Goal: Information Seeking & Learning: Learn about a topic

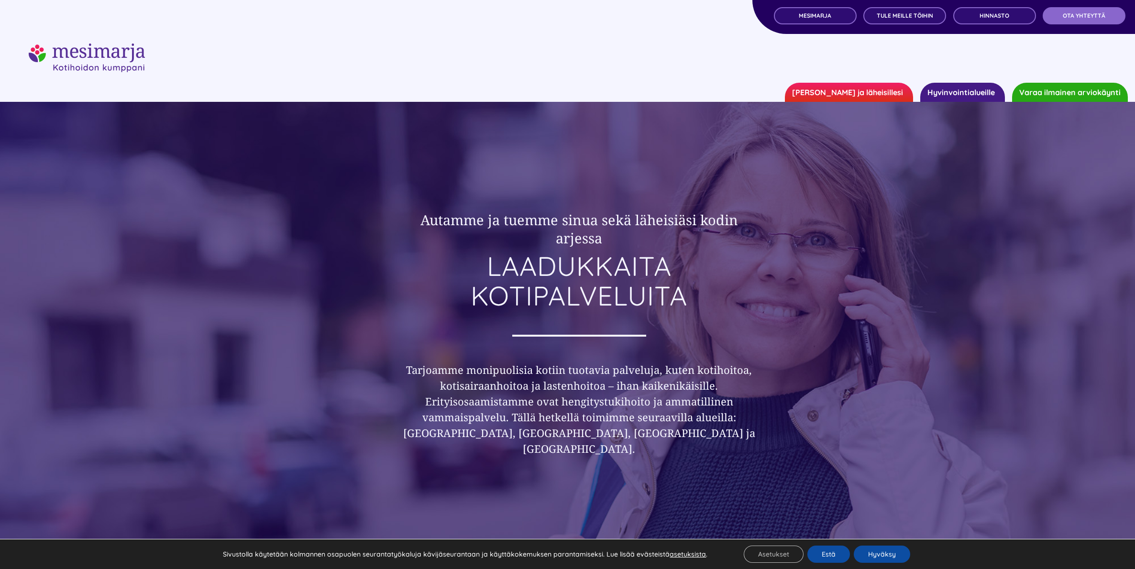
click at [960, 95] on link "Hyvinvointialueille" at bounding box center [962, 92] width 85 height 19
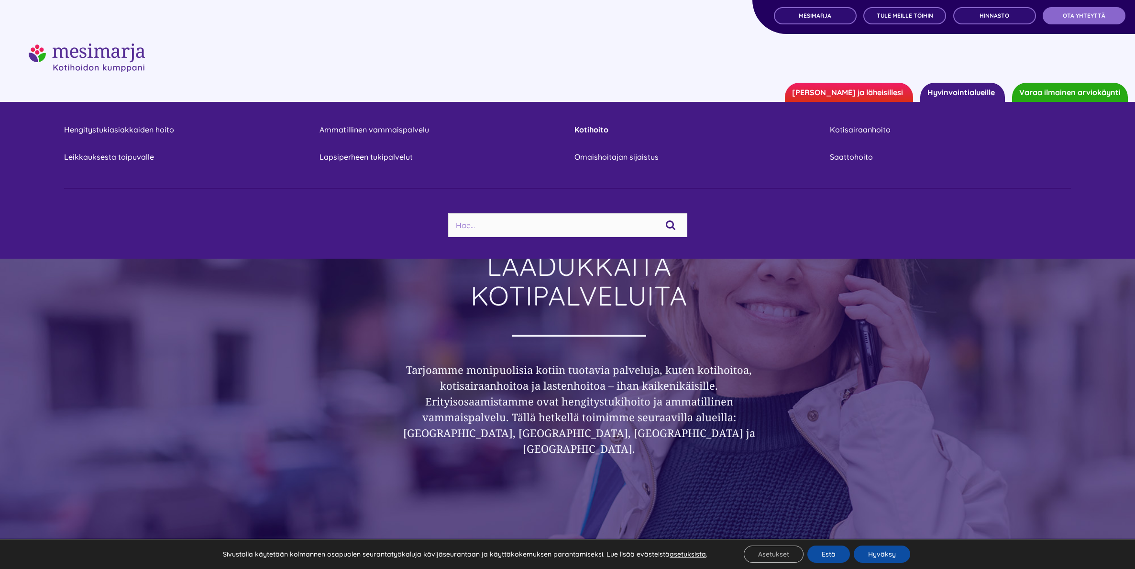
click at [588, 128] on link "Kotihoito" at bounding box center [694, 129] width 241 height 13
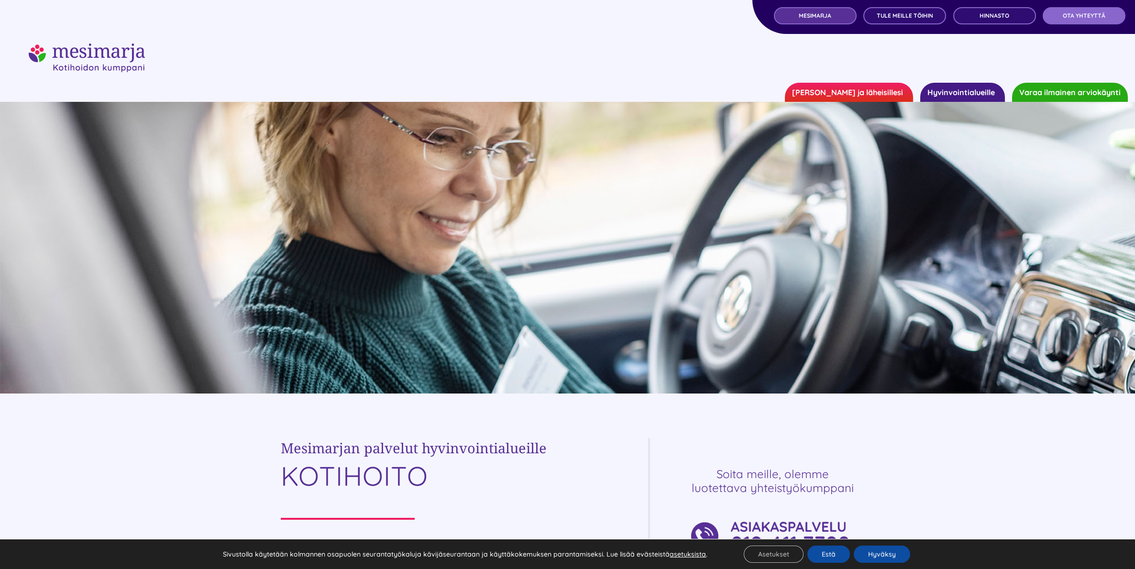
click at [835, 18] on link "MESIMARJA" at bounding box center [815, 15] width 83 height 17
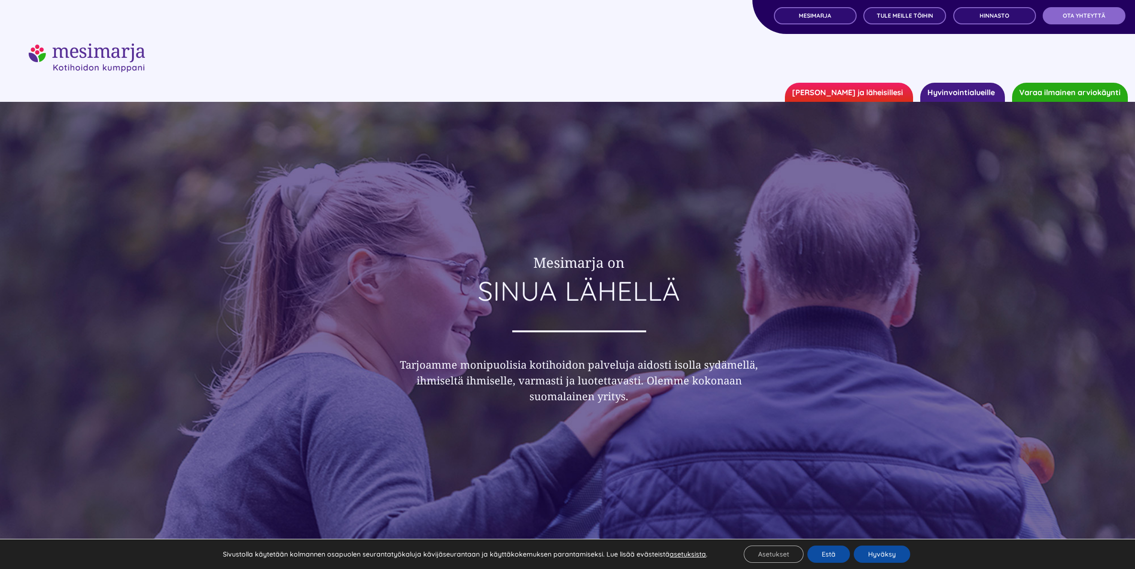
click at [863, 91] on link "[PERSON_NAME] ja läheisillesi" at bounding box center [849, 92] width 128 height 19
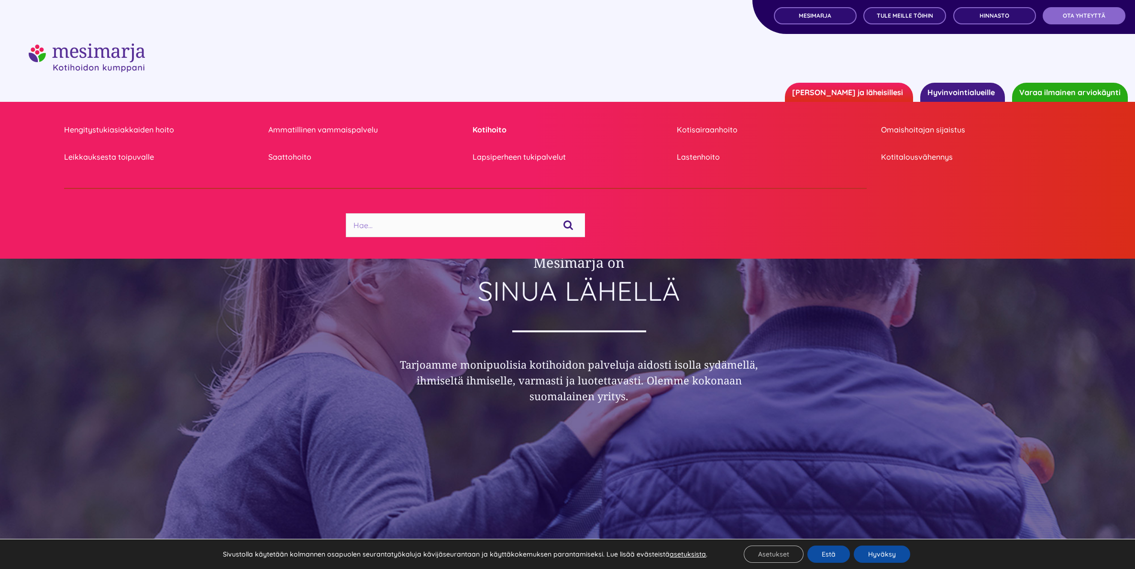
click at [494, 129] on link "Kotihoito" at bounding box center [567, 129] width 190 height 13
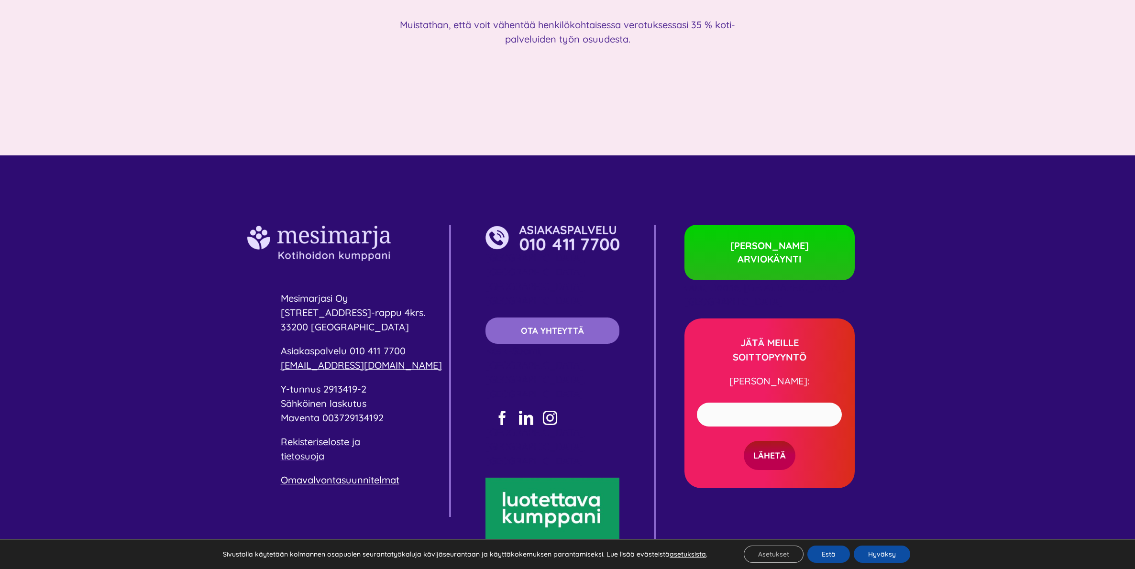
scroll to position [3498, 0]
